Goal: Download file/media

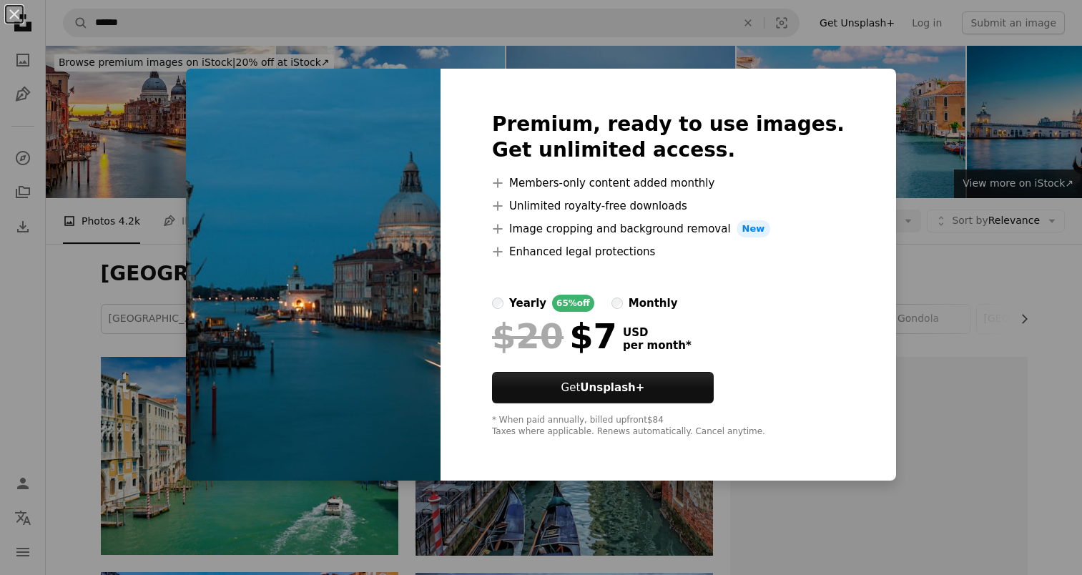
scroll to position [1774, 0]
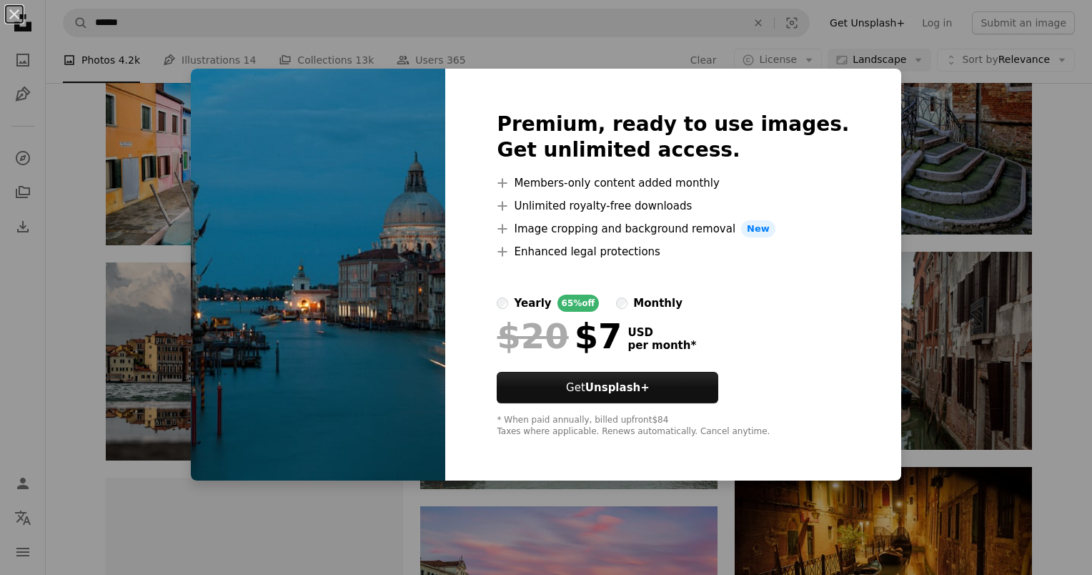
click at [1047, 217] on div "An X shape Premium, ready to use images. Get unlimited access. A plus sign Memb…" at bounding box center [546, 287] width 1092 height 575
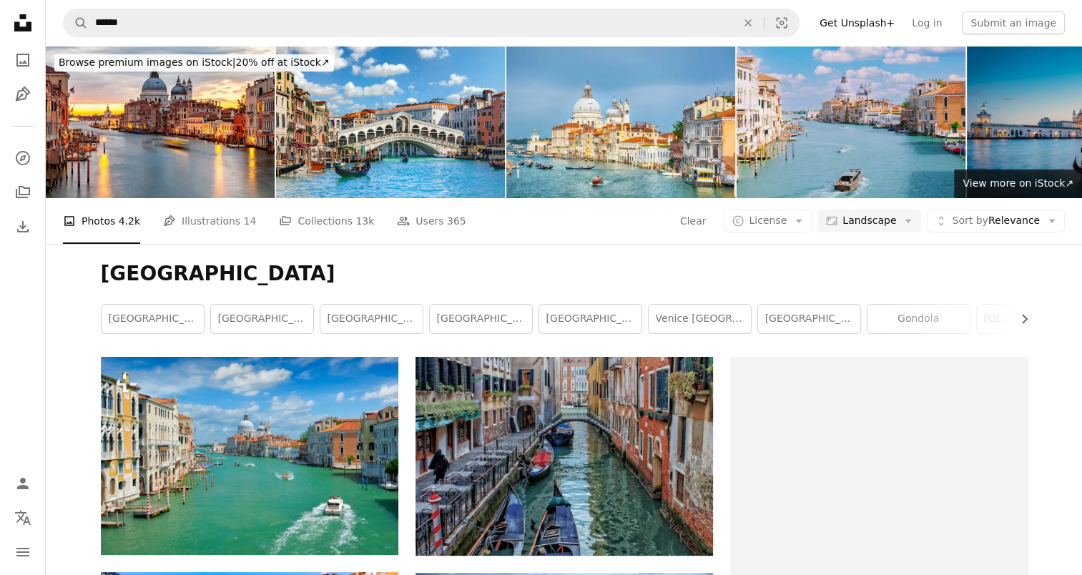
scroll to position [129, 0]
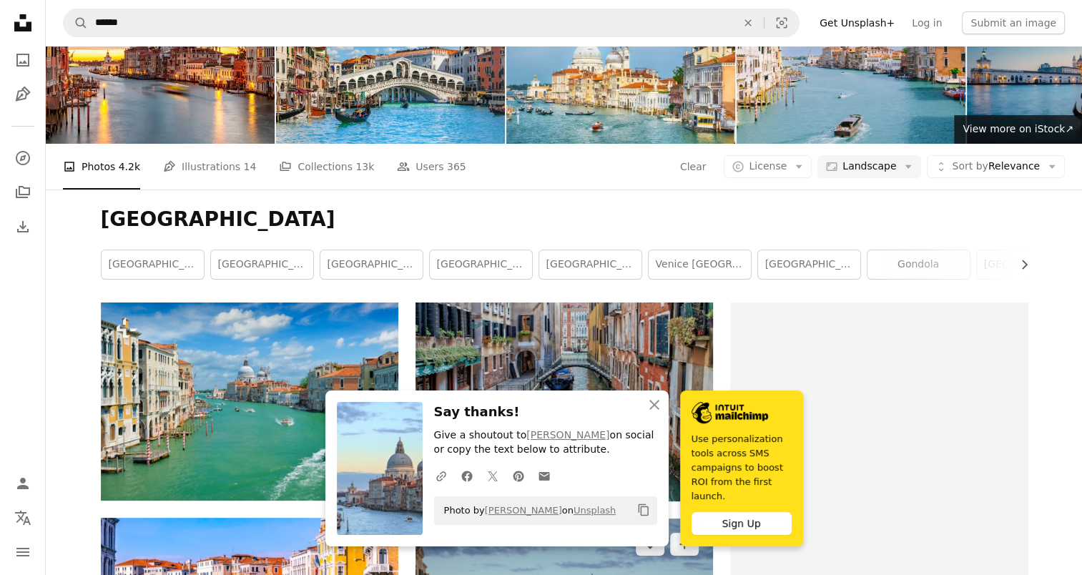
scroll to position [53, 0]
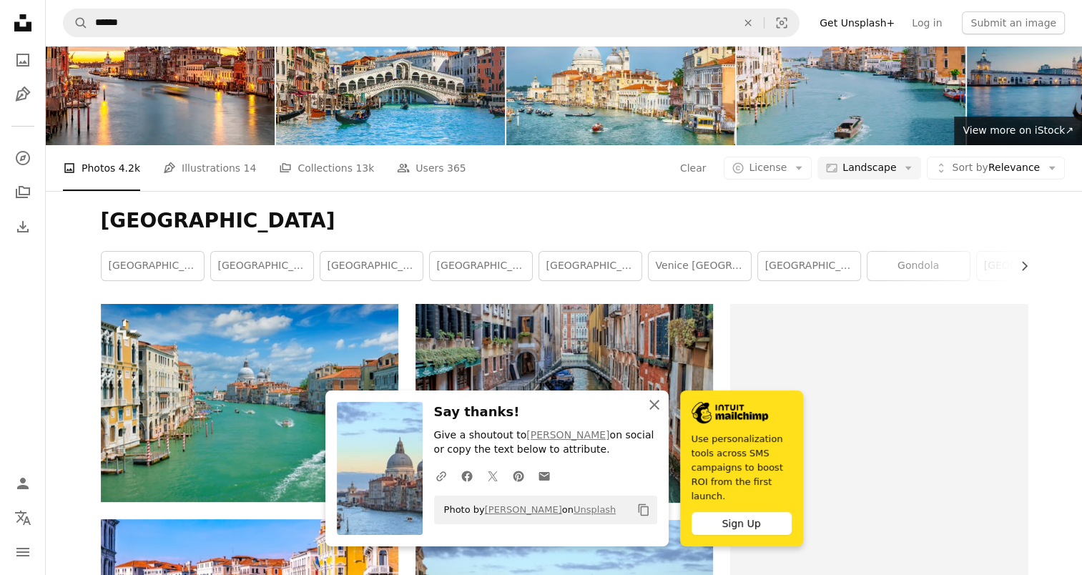
drag, startPoint x: 715, startPoint y: 417, endPoint x: 703, endPoint y: 420, distance: 12.0
click at [663, 413] on icon "An X shape" at bounding box center [654, 404] width 17 height 17
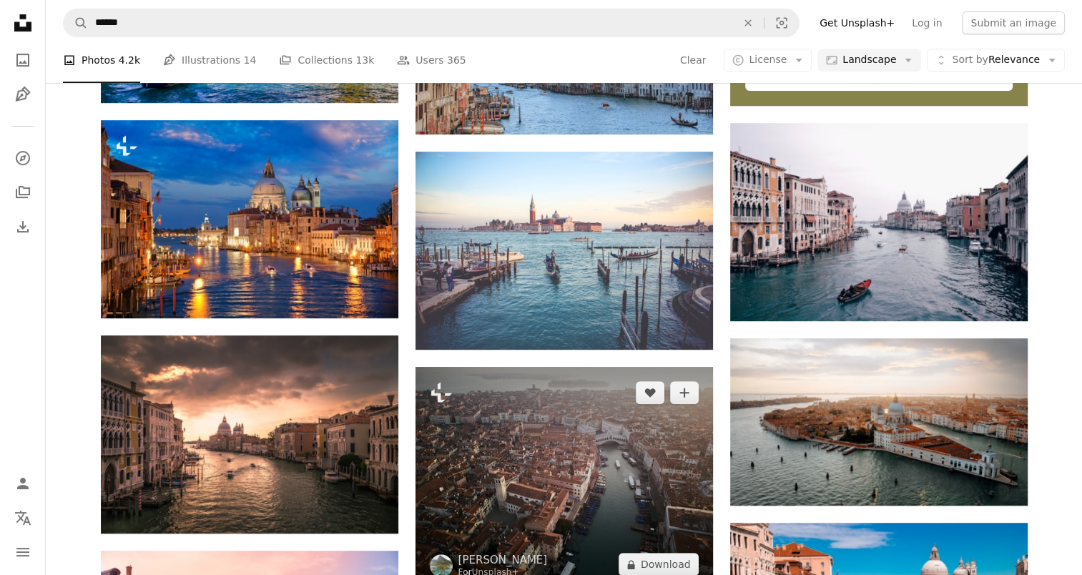
scroll to position [638, 0]
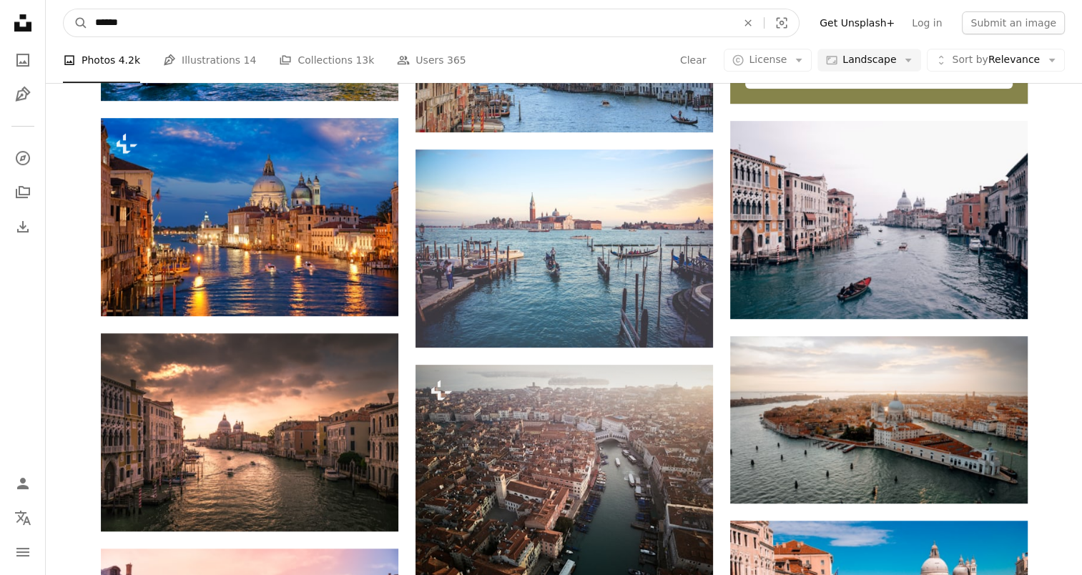
click at [154, 24] on input "******" at bounding box center [410, 22] width 644 height 27
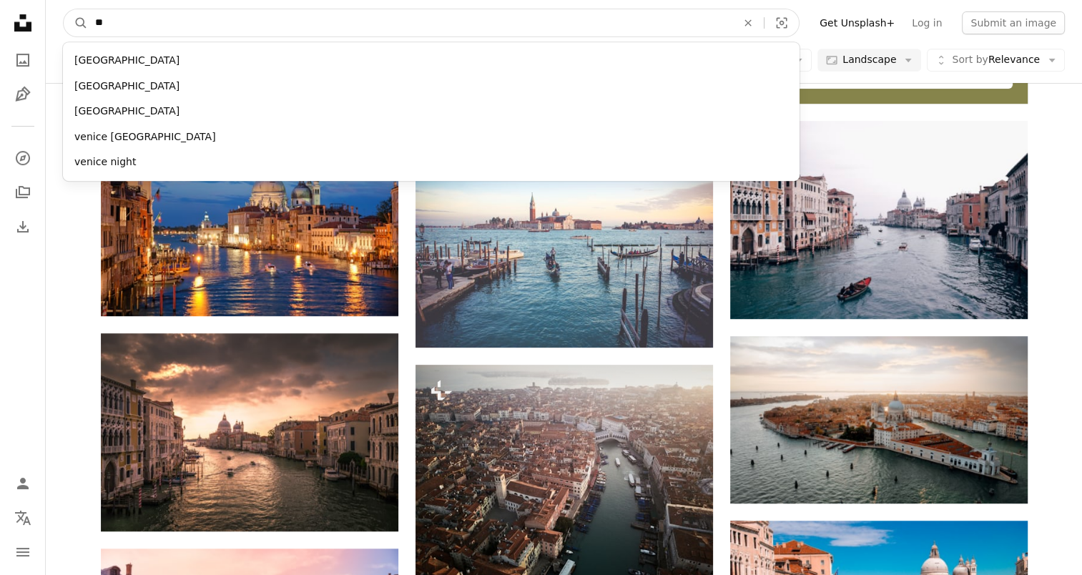
type input "*"
type input "****"
click at [64, 9] on button "A magnifying glass" at bounding box center [76, 22] width 24 height 27
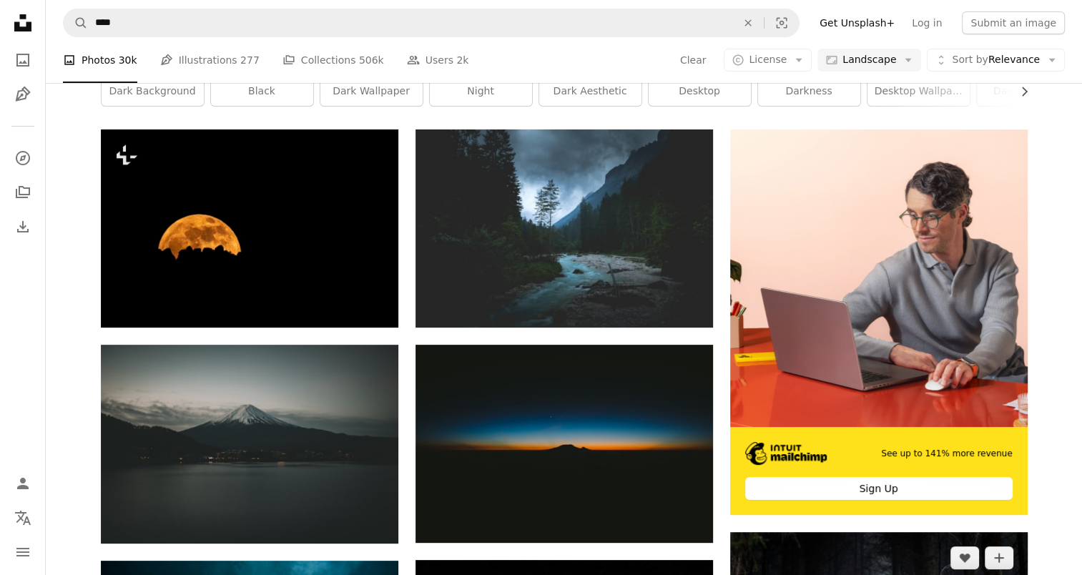
scroll to position [229, 0]
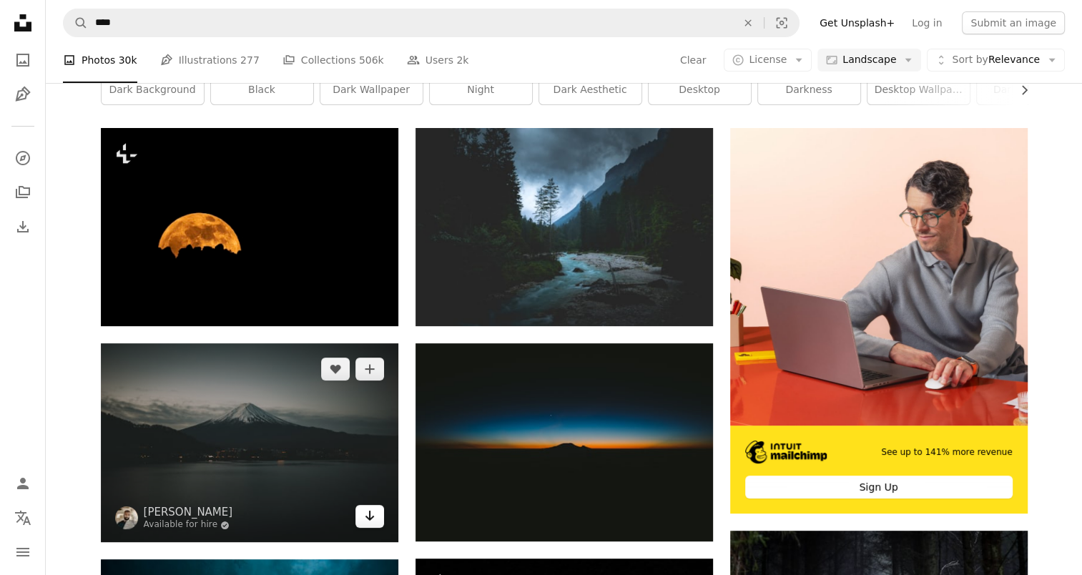
click at [367, 507] on icon "Arrow pointing down" at bounding box center [369, 515] width 11 height 17
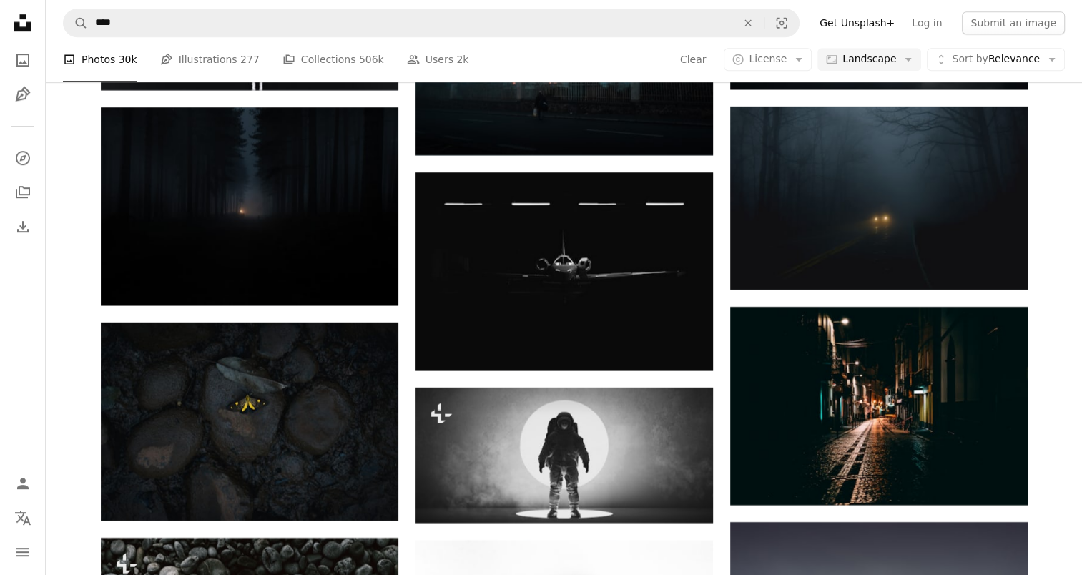
scroll to position [6406, 0]
